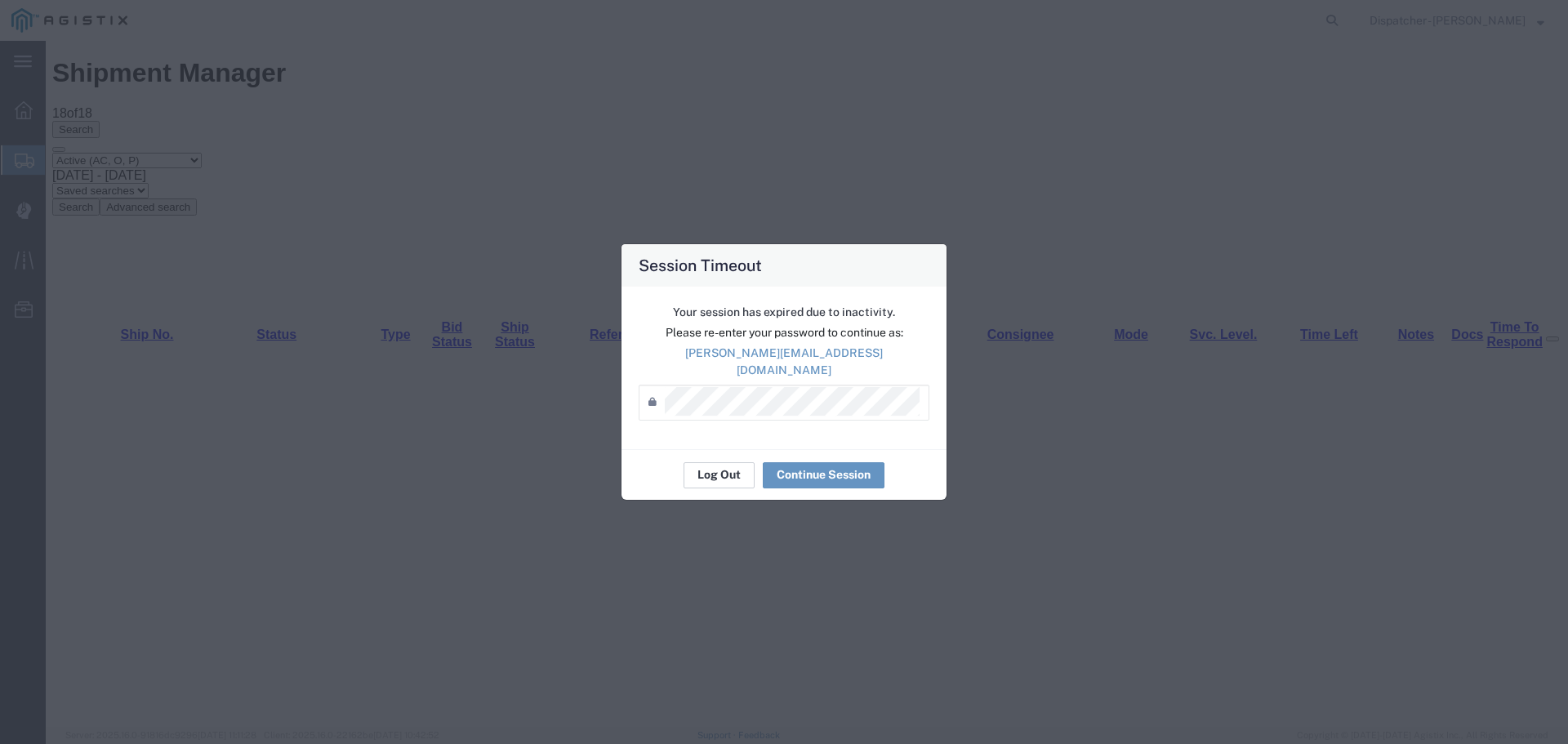
click at [705, 463] on button "Log Out" at bounding box center [718, 476] width 71 height 26
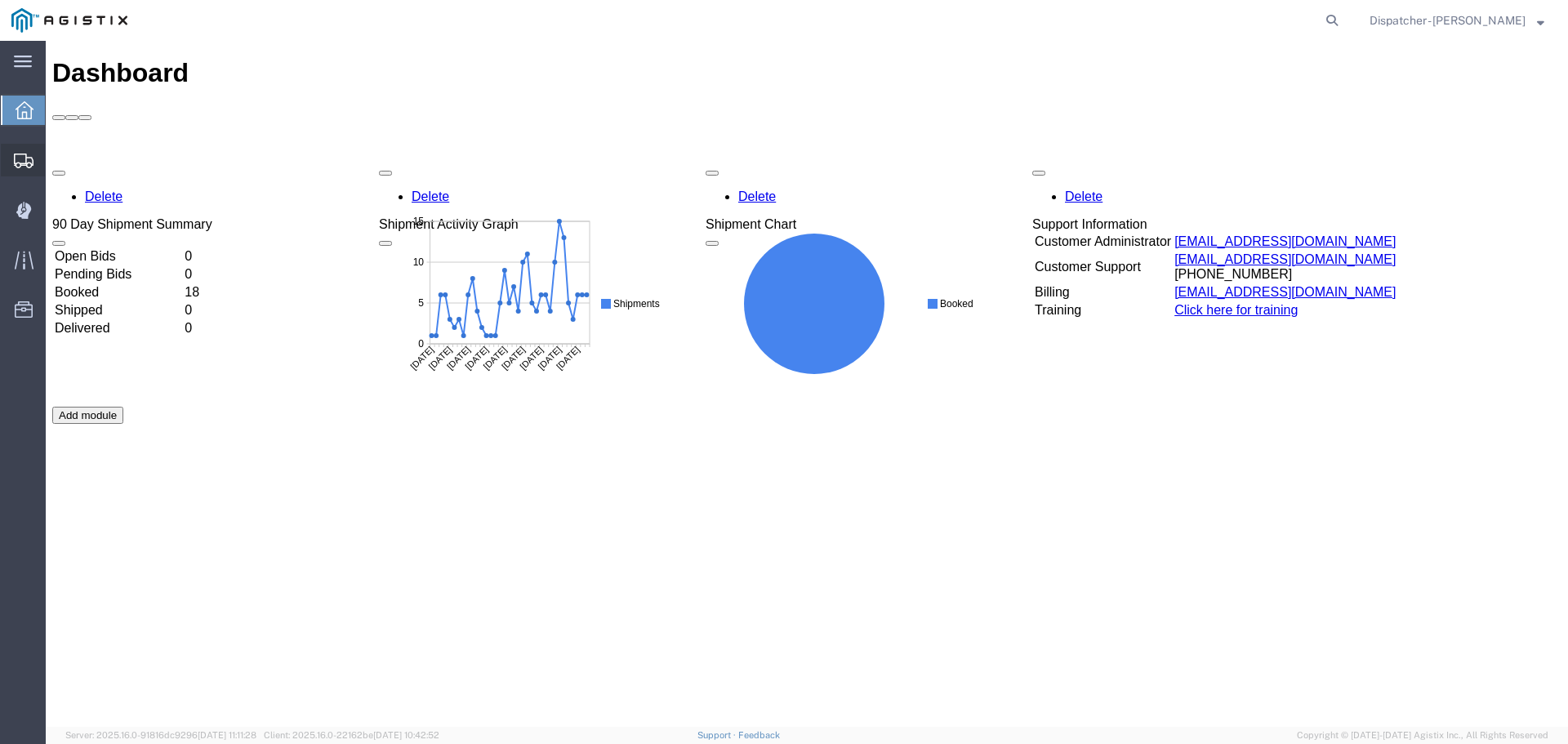
click at [57, 160] on span "Shipments" at bounding box center [51, 160] width 11 height 33
